Goal: Task Accomplishment & Management: Use online tool/utility

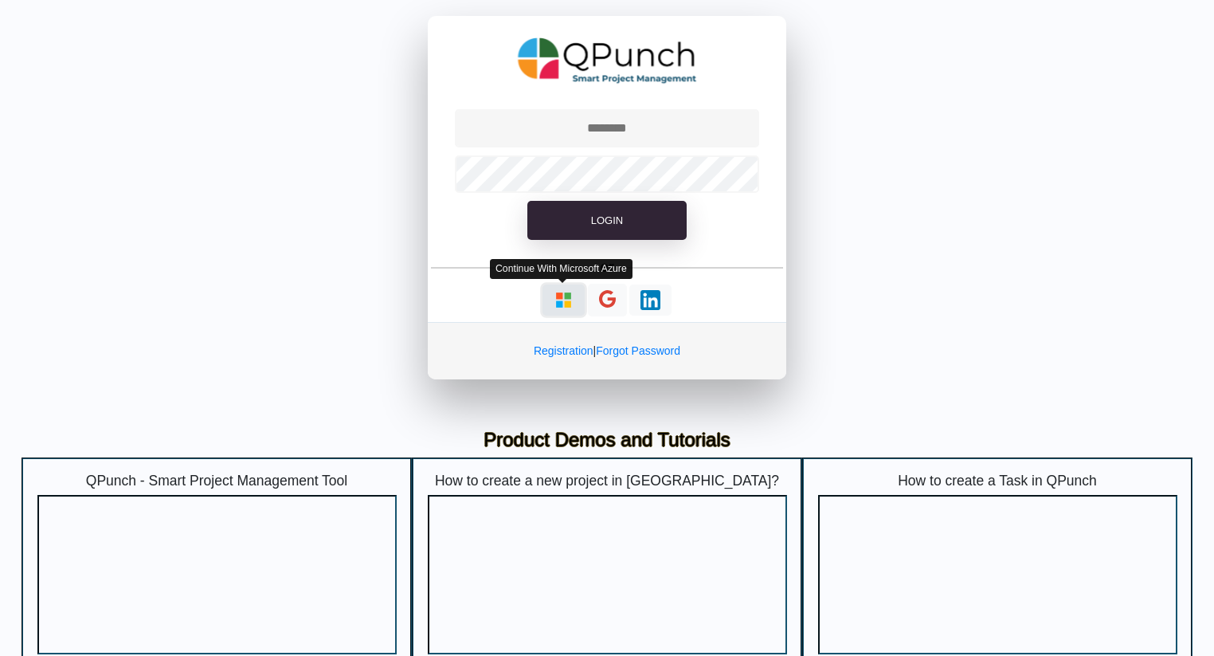
click at [554, 299] on img "button" at bounding box center [564, 300] width 20 height 20
type input "**********"
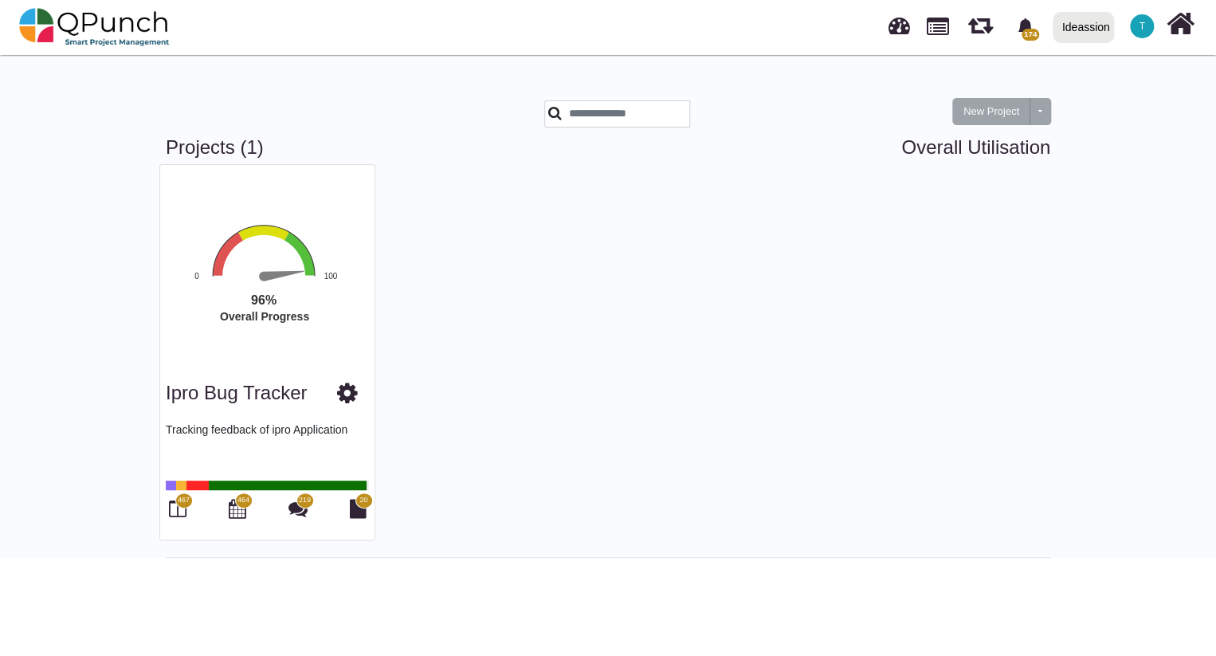
click at [160, 505] on div "ipro Bug Tracker Tracking feedback of ipro Application 467 464 219 20" at bounding box center [267, 451] width 214 height 175
click at [179, 508] on icon at bounding box center [178, 508] width 18 height 19
